Goal: Task Accomplishment & Management: Manage account settings

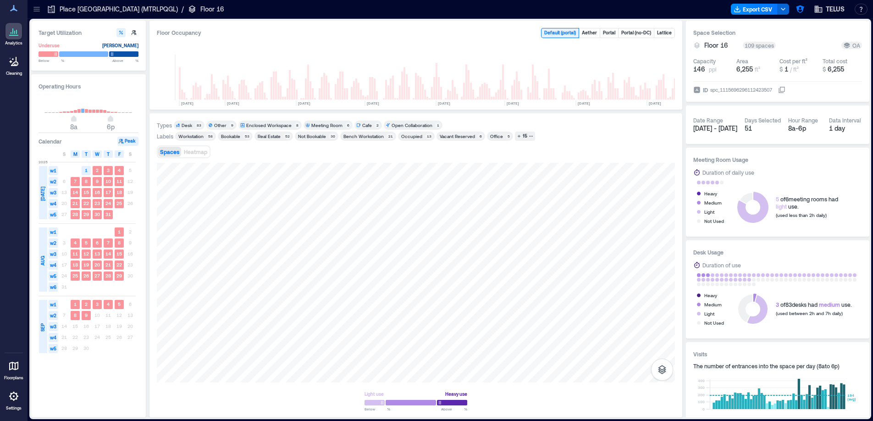
scroll to position [0, 1320]
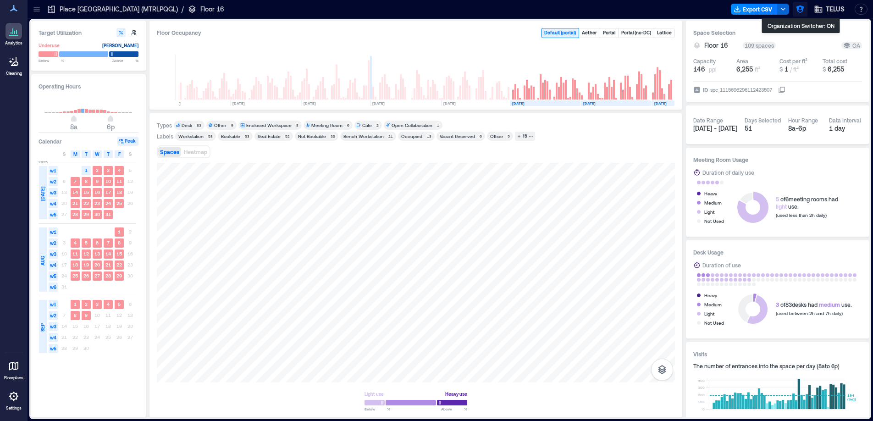
click at [802, 11] on icon "button" at bounding box center [800, 10] width 8 height 8
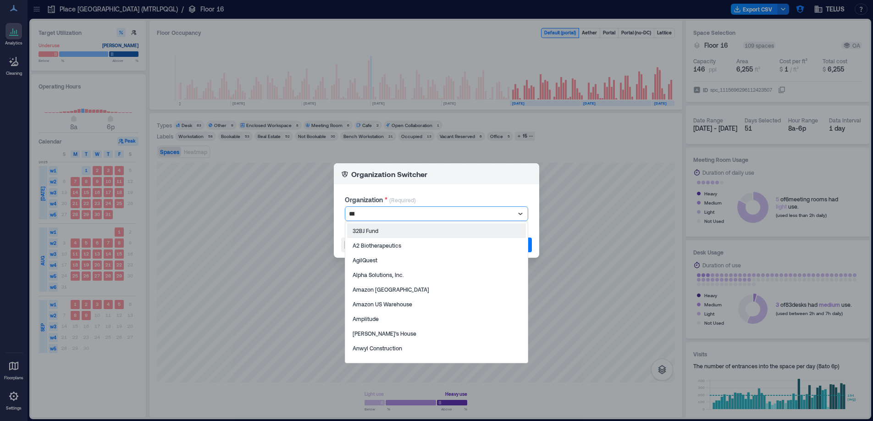
type input "****"
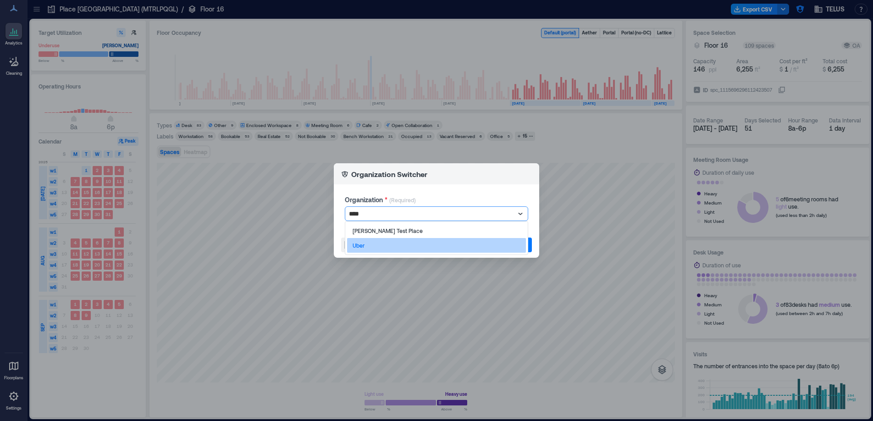
click at [481, 244] on div "Uber" at bounding box center [436, 245] width 179 height 15
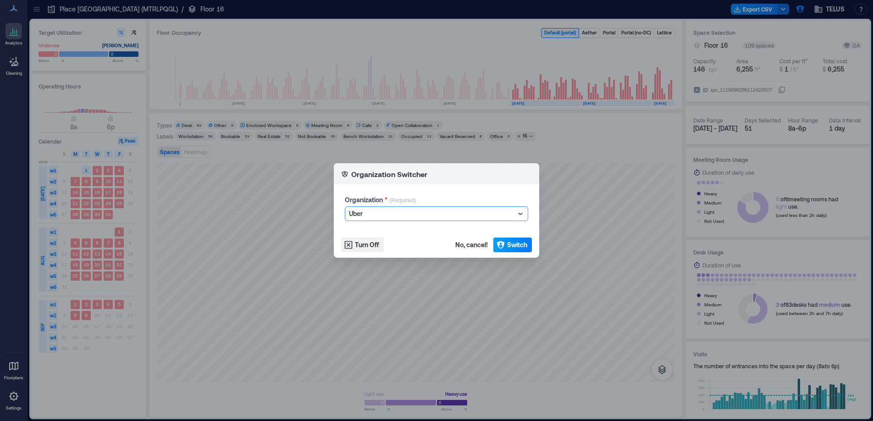
click at [523, 241] on span "Switch" at bounding box center [517, 244] width 20 height 9
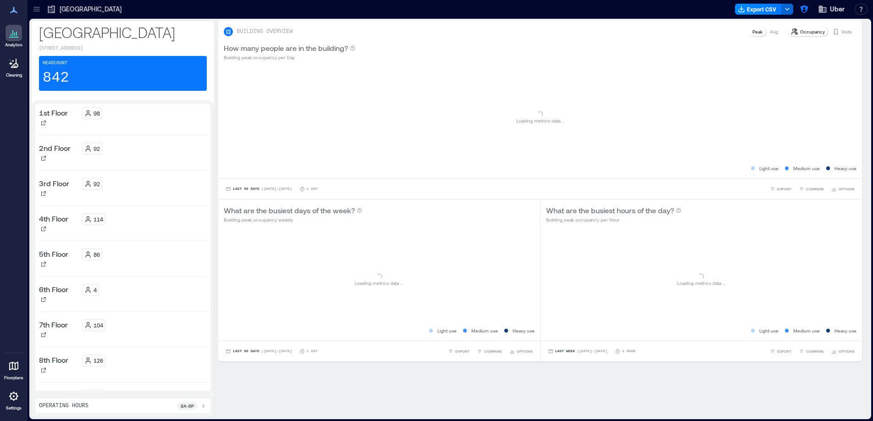
click at [39, 13] on icon at bounding box center [36, 9] width 9 height 9
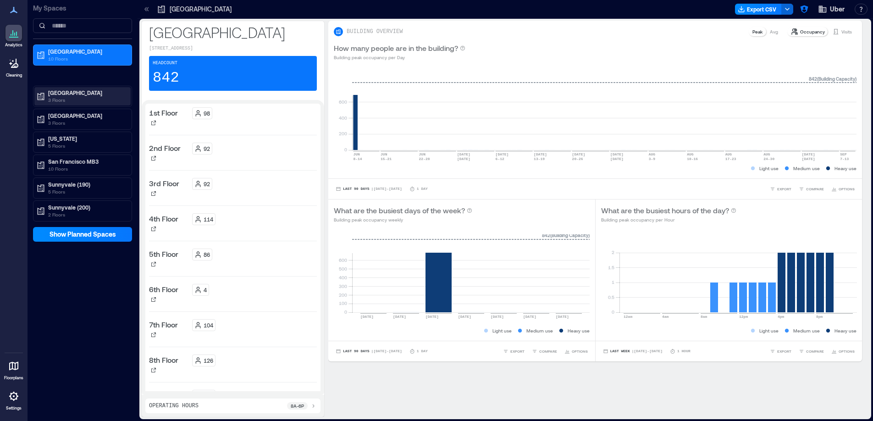
click at [79, 94] on p "Chicago" at bounding box center [86, 92] width 77 height 7
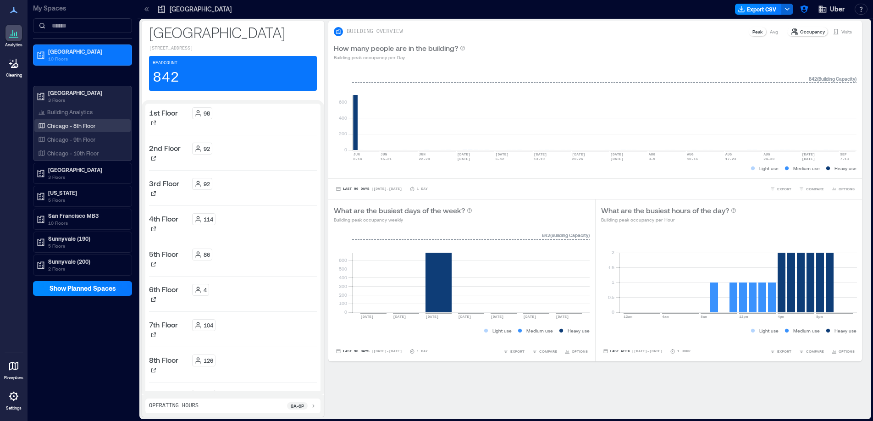
click at [89, 130] on div "Chicago - 8th Floor" at bounding box center [80, 125] width 89 height 9
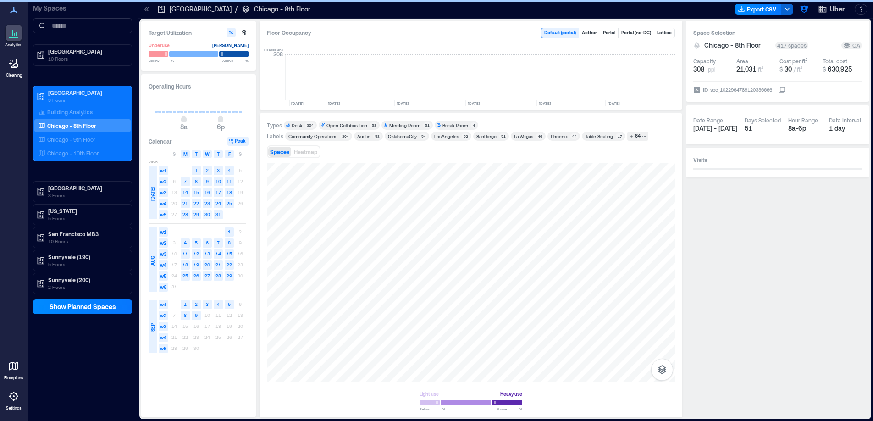
scroll to position [0, 2398]
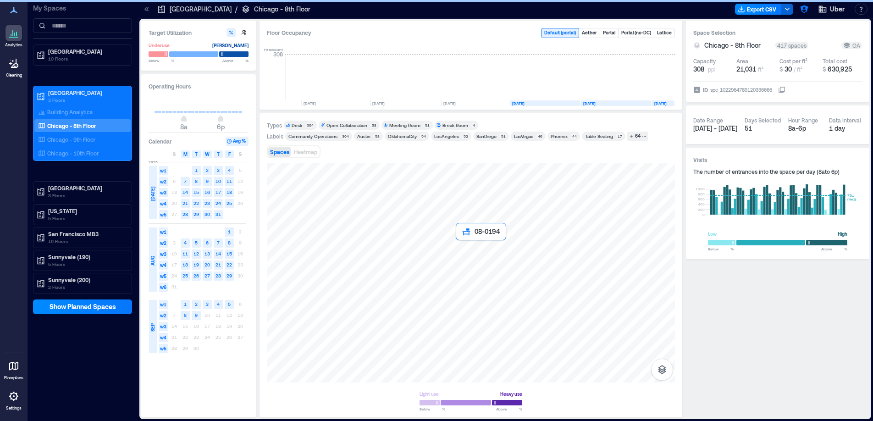
click at [457, 241] on div at bounding box center [471, 273] width 408 height 220
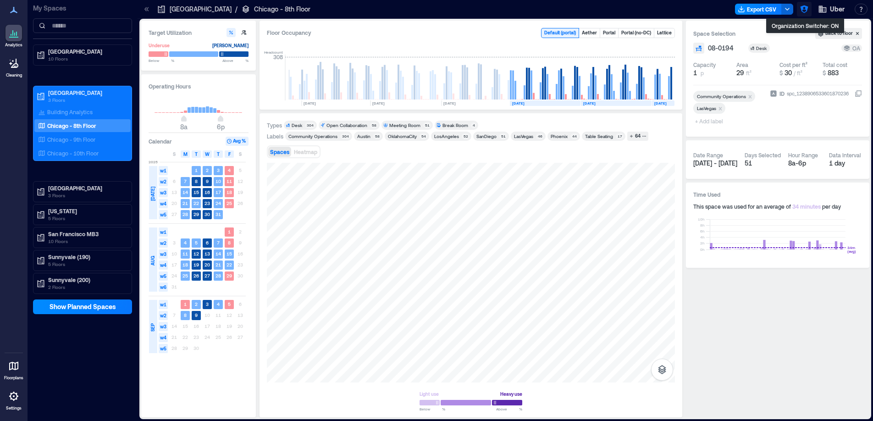
click at [802, 10] on icon "button" at bounding box center [804, 10] width 8 height 8
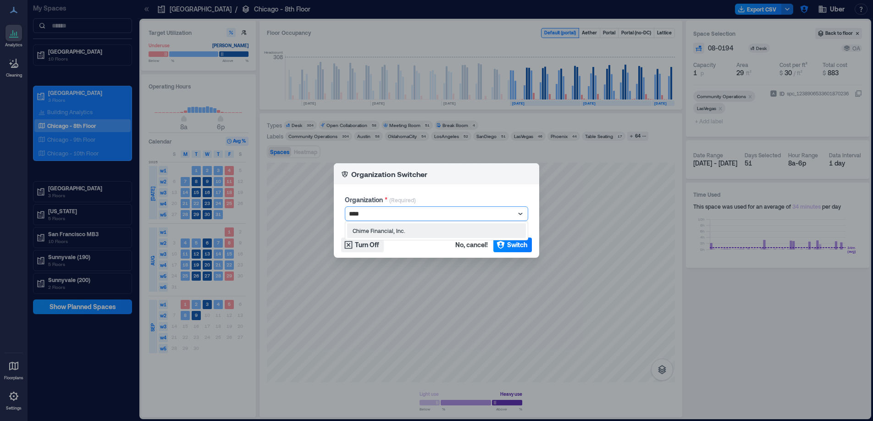
type input "*****"
click at [454, 233] on div "Chime Financial, Inc." at bounding box center [436, 230] width 179 height 15
click at [509, 247] on span "Switch" at bounding box center [517, 244] width 20 height 9
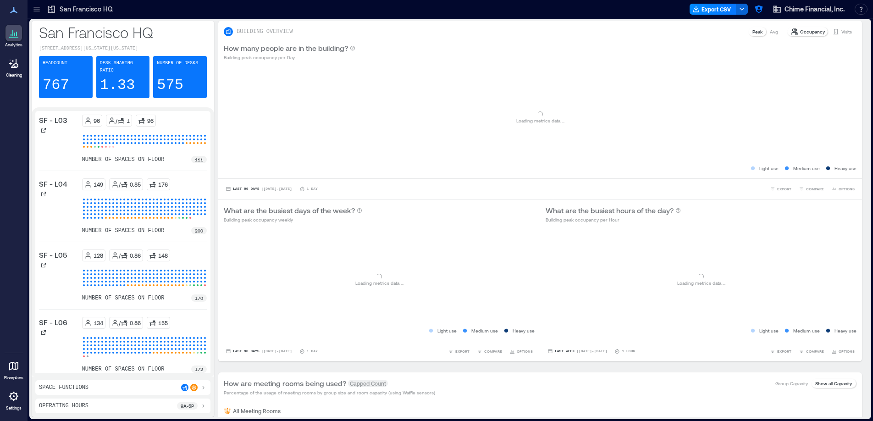
click at [40, 11] on icon at bounding box center [36, 9] width 9 height 9
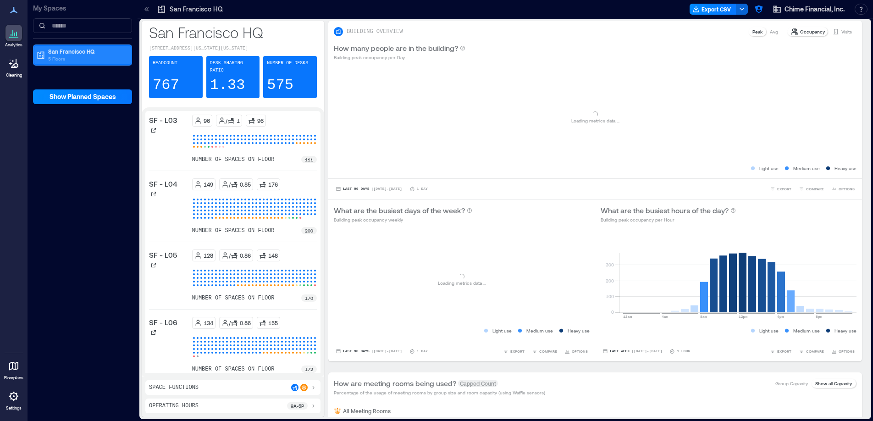
click at [73, 57] on p "5 Floors" at bounding box center [86, 58] width 77 height 7
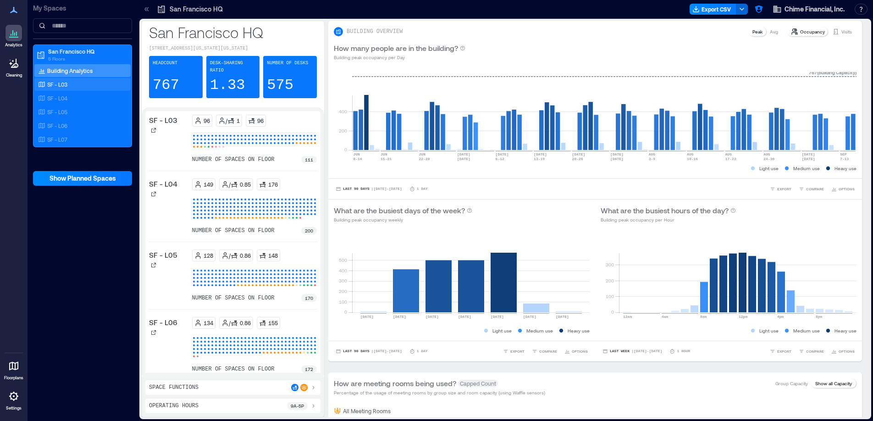
click at [81, 89] on div "SF - L03" at bounding box center [82, 84] width 96 height 13
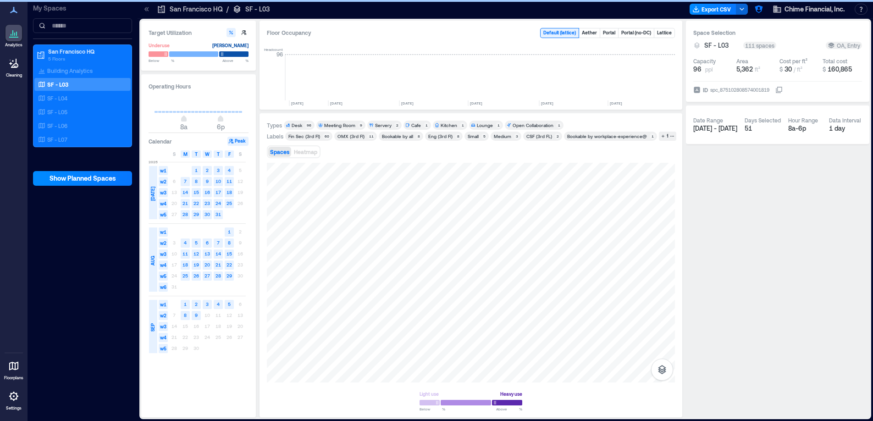
scroll to position [0, 2260]
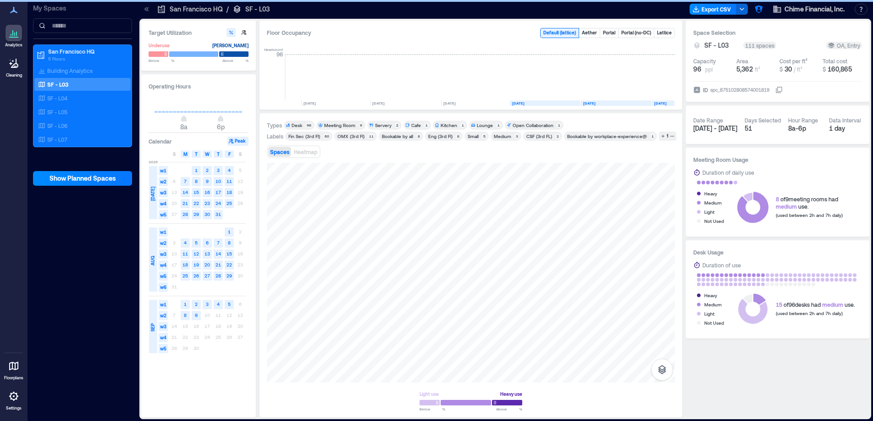
click at [311, 135] on div "Fin Sec (3rd Fl)" at bounding box center [304, 136] width 32 height 6
